Goal: Check status: Check status

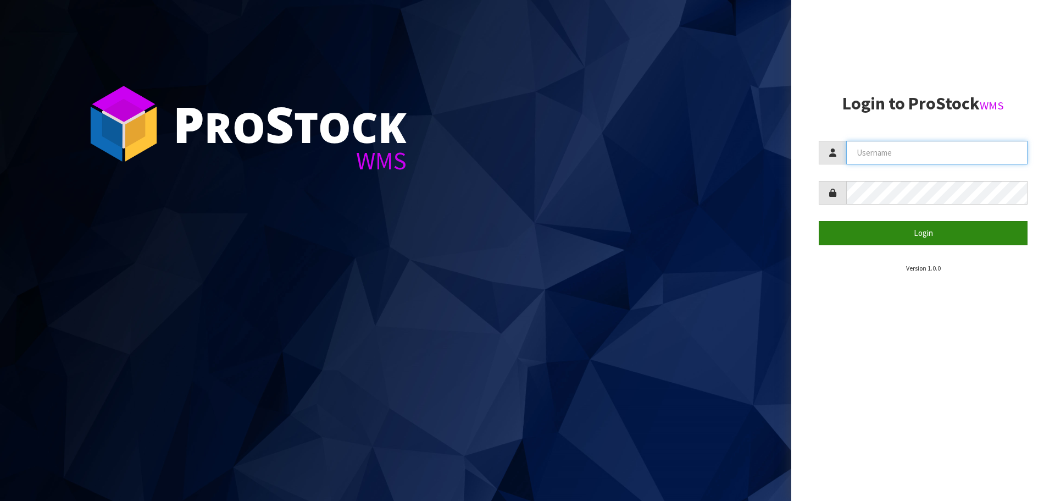
type input "[DOMAIN_NAME][EMAIL_ADDRESS][DOMAIN_NAME]"
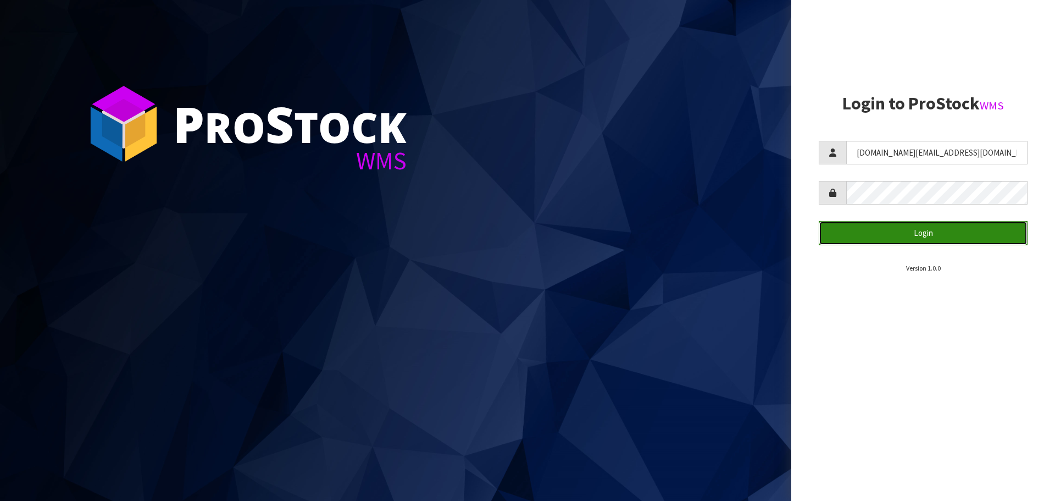
click at [522, 225] on button "Login" at bounding box center [923, 233] width 209 height 24
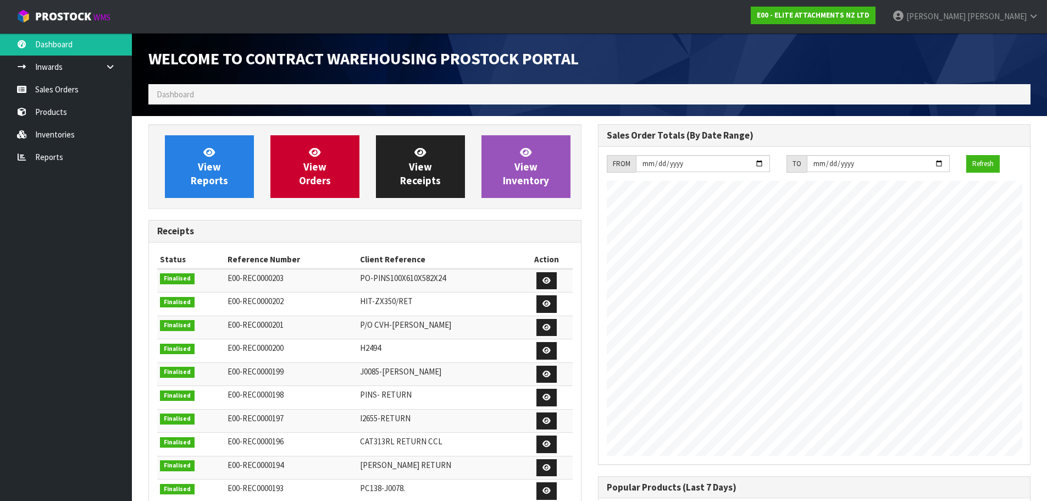
scroll to position [521, 449]
click at [313, 169] on span "View Orders" at bounding box center [315, 166] width 32 height 41
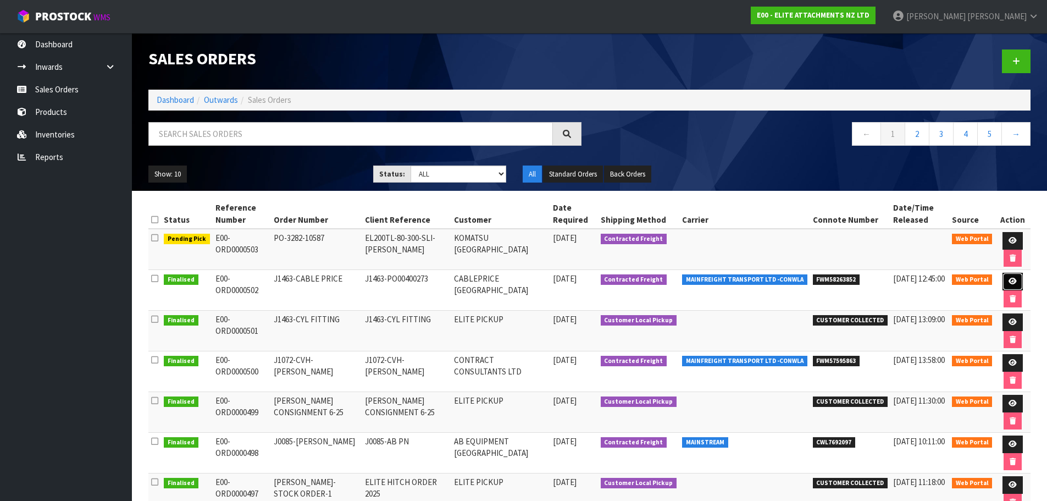
click at [522, 275] on link at bounding box center [1012, 282] width 20 height 18
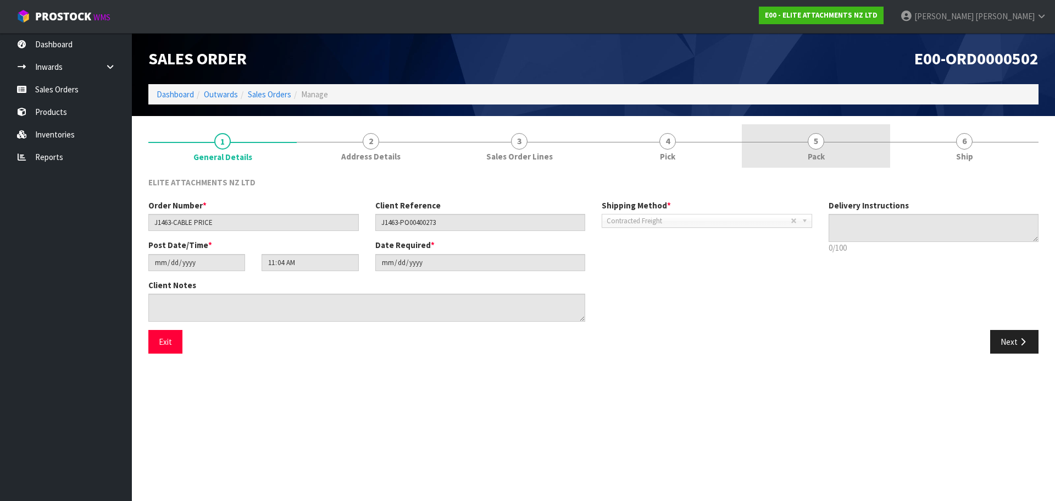
click at [522, 152] on link "5 Pack" at bounding box center [816, 145] width 148 height 43
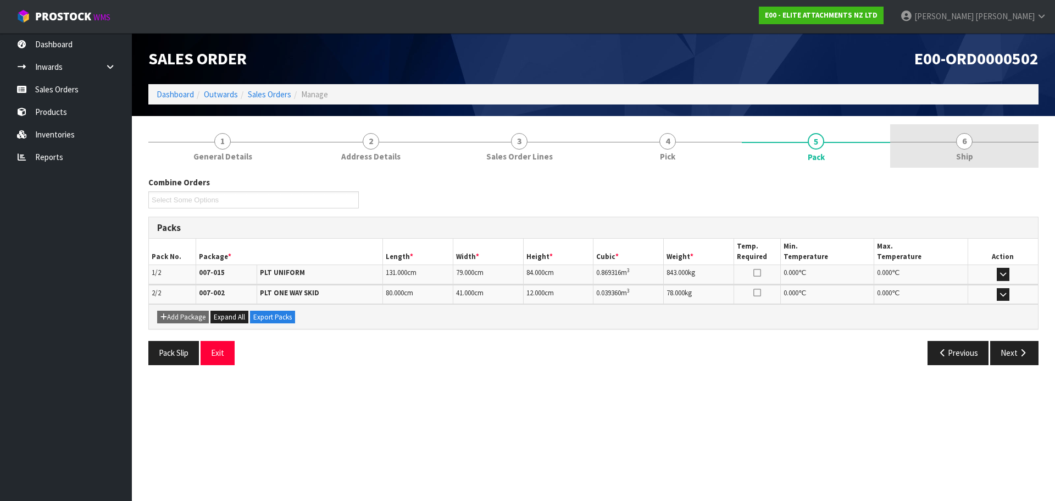
click at [522, 155] on span "Ship" at bounding box center [964, 157] width 17 height 12
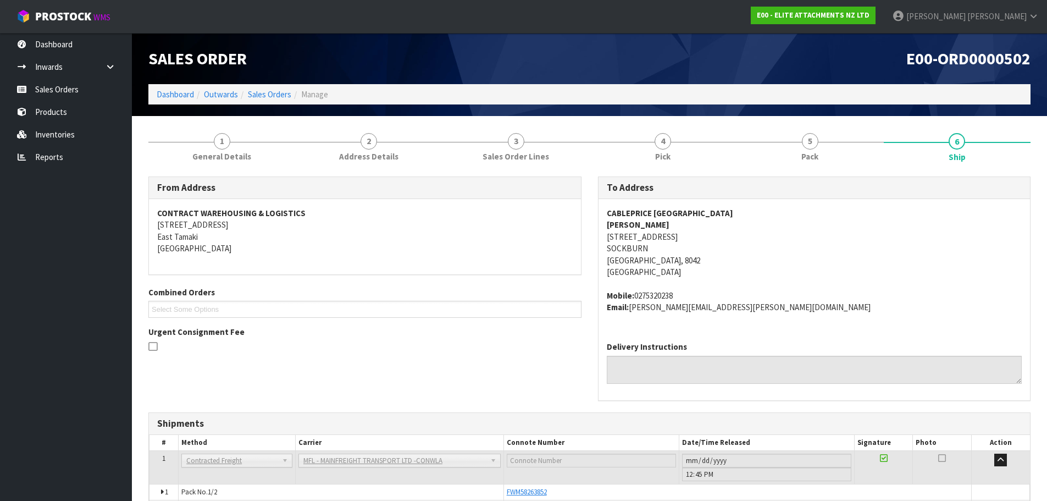
scroll to position [68, 0]
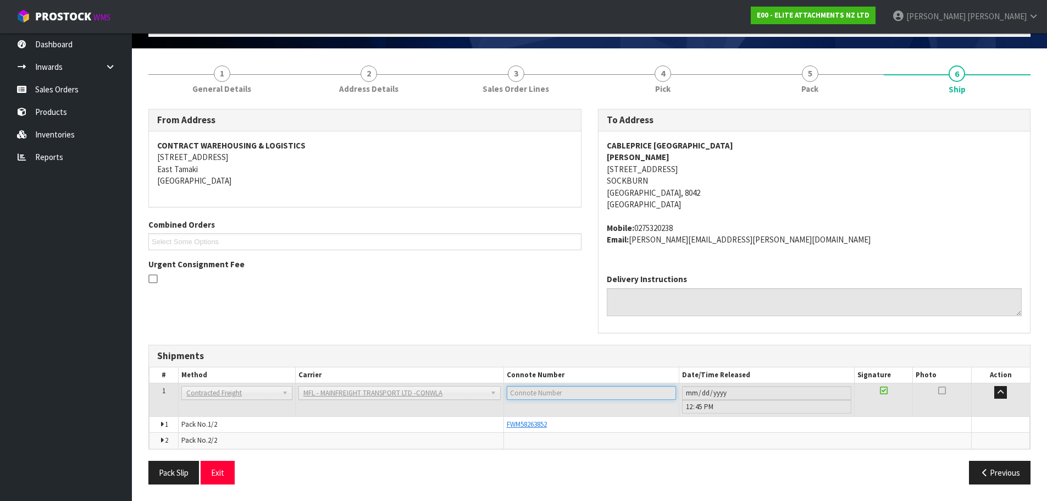
click at [522, 394] on input "text" at bounding box center [591, 393] width 169 height 14
click at [522, 424] on span "FWM58263852" at bounding box center [527, 423] width 40 height 9
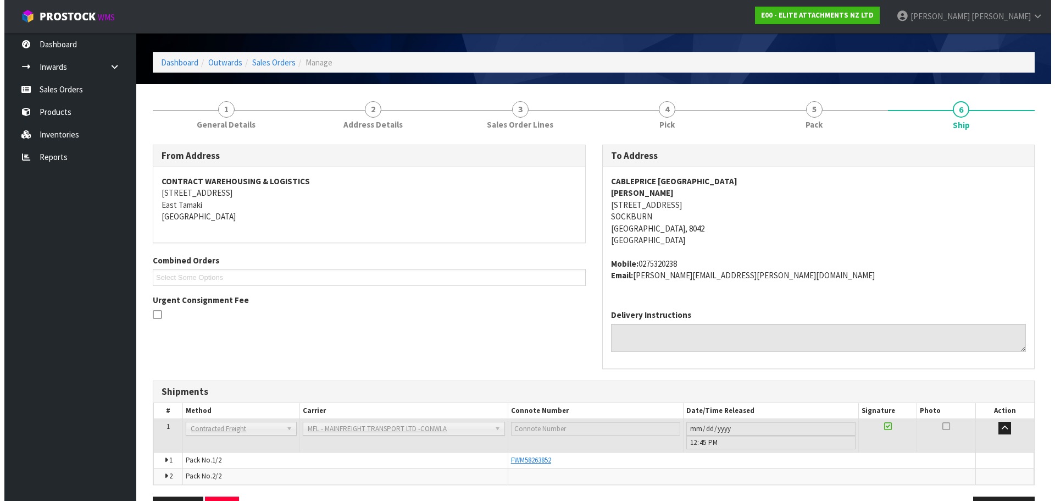
scroll to position [0, 0]
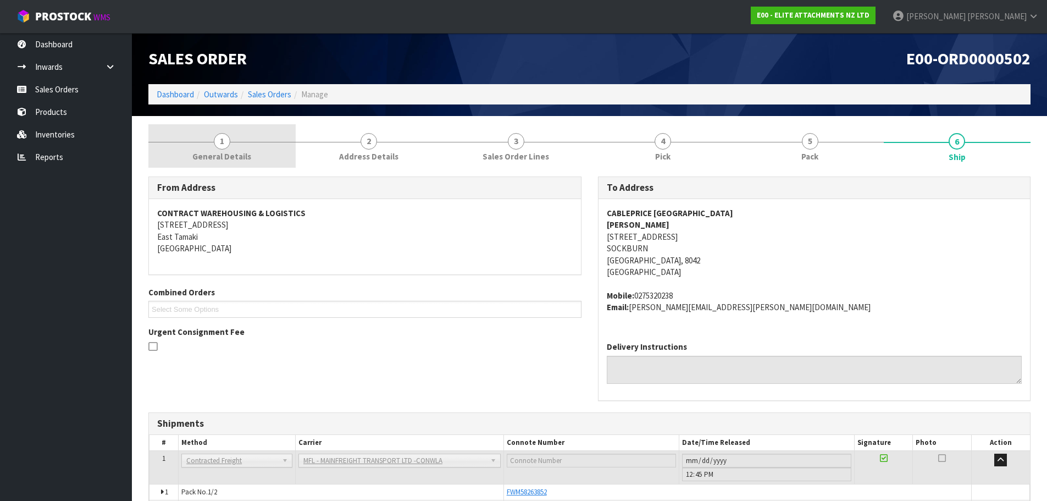
click at [242, 149] on link "1 General Details" at bounding box center [221, 145] width 147 height 43
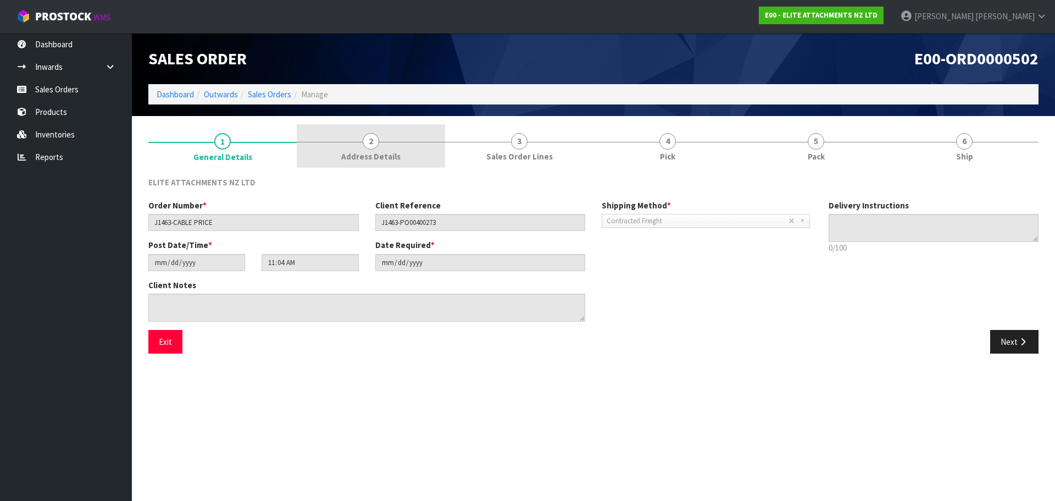
click at [365, 152] on span "Address Details" at bounding box center [370, 157] width 59 height 12
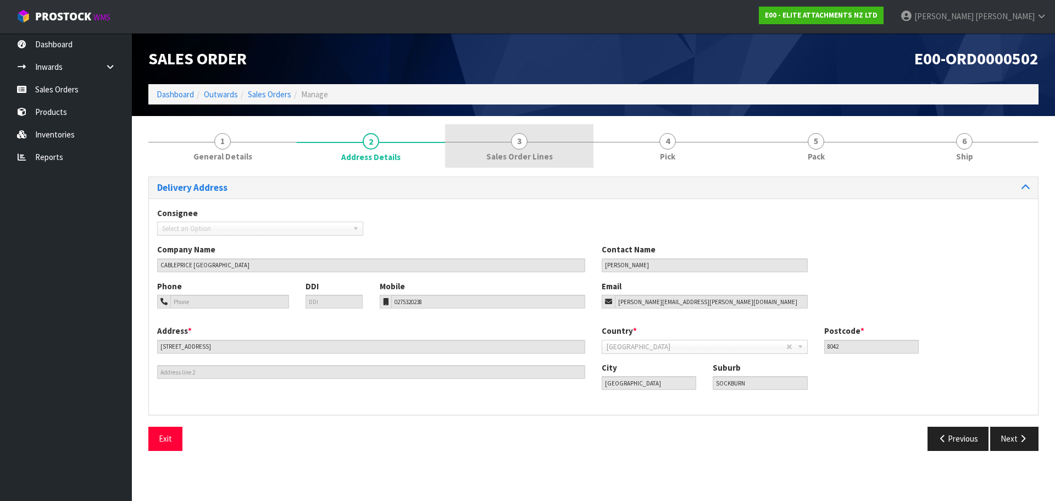
click at [495, 141] on link "3 Sales Order Lines" at bounding box center [519, 145] width 148 height 43
